Goal: Navigation & Orientation: Find specific page/section

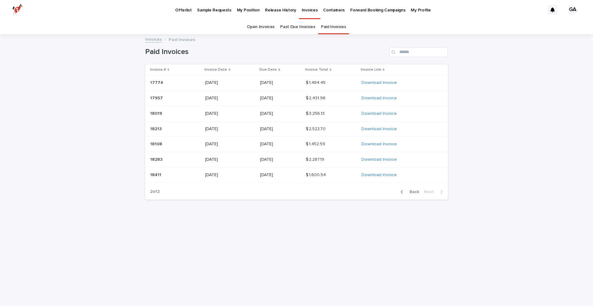
click at [360, 9] on p "Forward Booking Campaigns" at bounding box center [377, 6] width 55 height 13
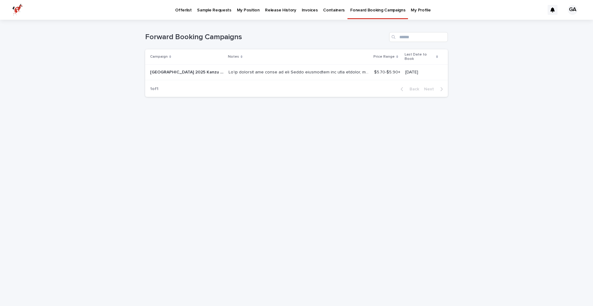
click at [327, 10] on p "Containers" at bounding box center [334, 6] width 22 height 13
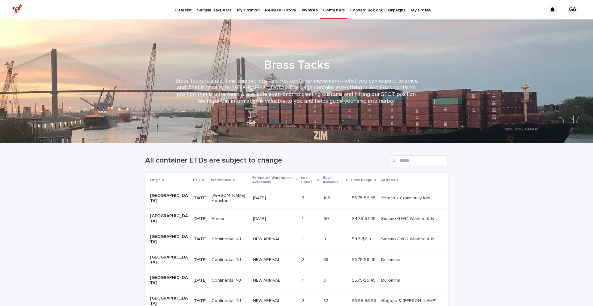
click at [307, 10] on p "Invoices" at bounding box center [310, 6] width 16 height 13
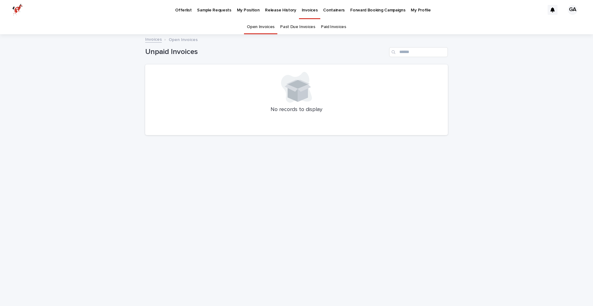
click at [331, 29] on link "Paid Invoices" at bounding box center [333, 27] width 25 height 15
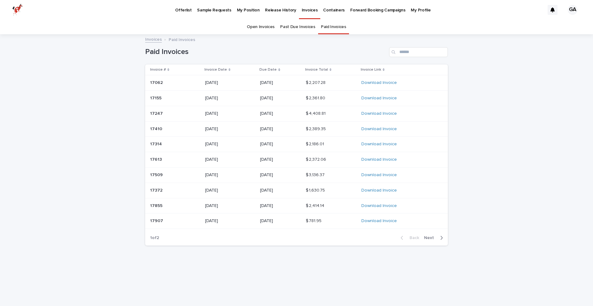
click at [228, 70] on icon at bounding box center [229, 69] width 2 height 3
